Goal: Information Seeking & Learning: Learn about a topic

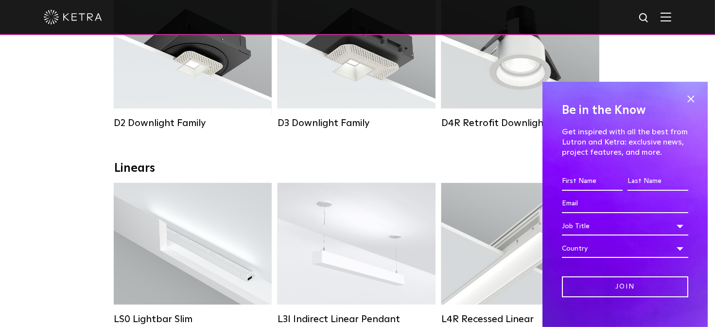
scroll to position [245, 0]
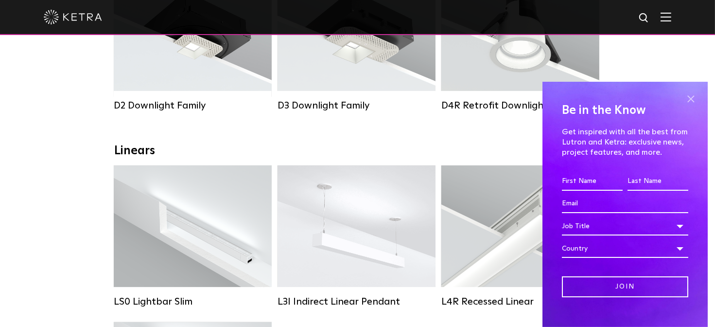
click at [684, 100] on span at bounding box center [691, 98] width 15 height 15
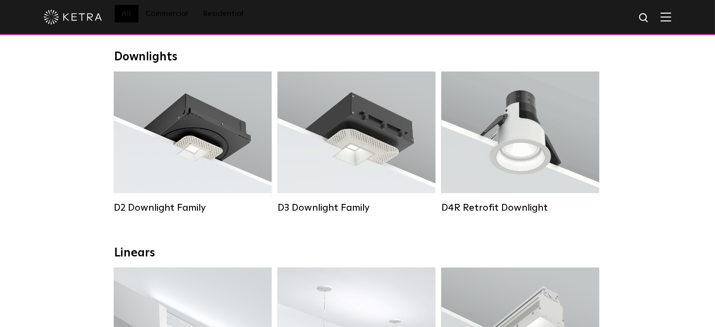
scroll to position [0, 0]
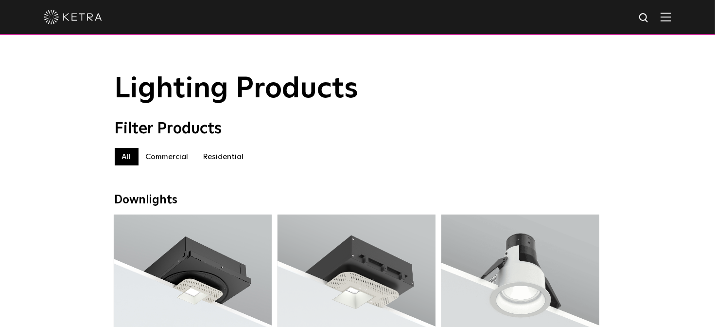
click at [177, 163] on label "Commercial" at bounding box center [167, 157] width 57 height 18
click at [217, 160] on label "Residential" at bounding box center [223, 157] width 55 height 18
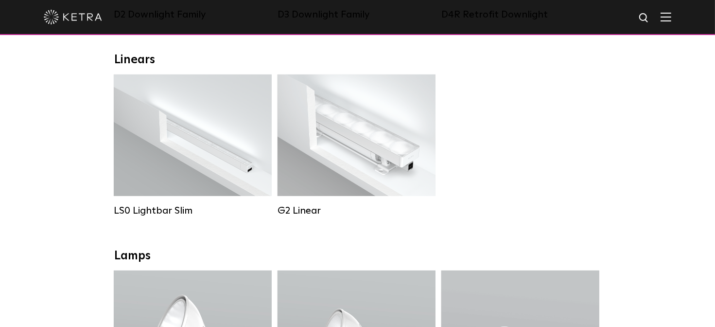
scroll to position [336, 0]
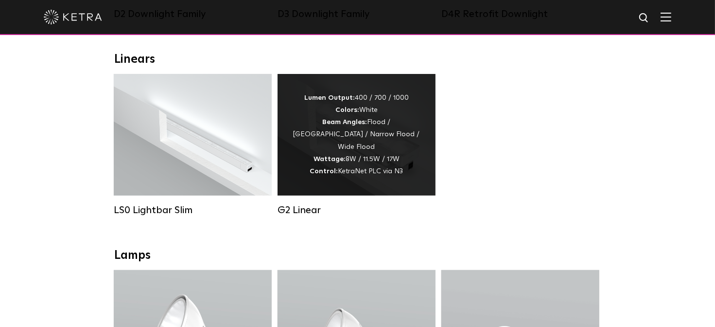
click at [354, 195] on div "Lumen Output: 400 / 700 / 1000 Colors: White Beam Angles: Flood / [GEOGRAPHIC_D…" at bounding box center [357, 135] width 158 height 122
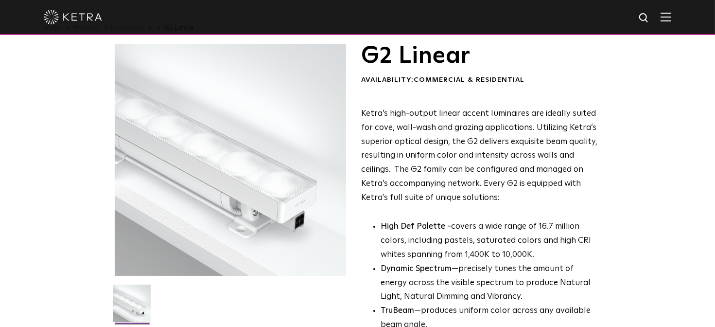
scroll to position [4, 0]
